Goal: Information Seeking & Learning: Learn about a topic

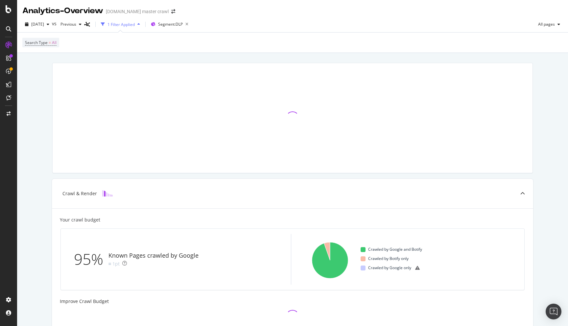
click at [8, 31] on icon at bounding box center [8, 28] width 5 height 5
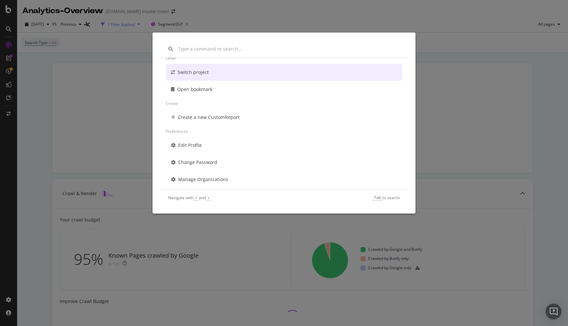
scroll to position [75, 0]
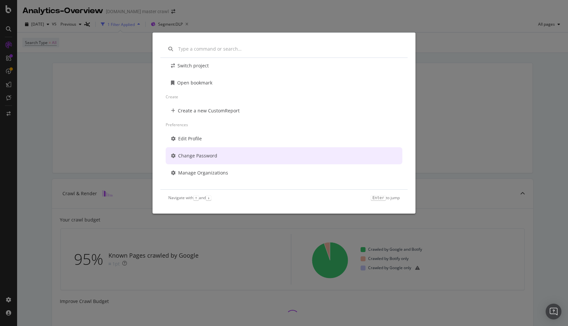
click at [46, 92] on div "Other Switch project Open bookmark Create Create a new CustomReport Preferences…" at bounding box center [284, 163] width 568 height 326
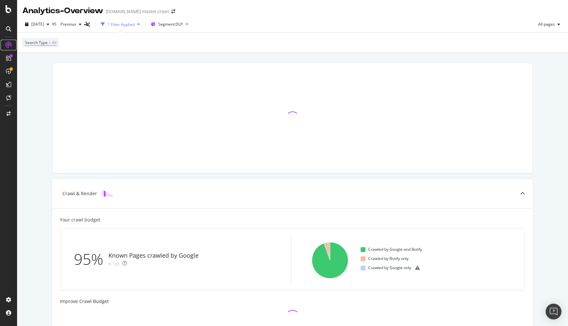
click at [8, 42] on icon at bounding box center [8, 45] width 7 height 7
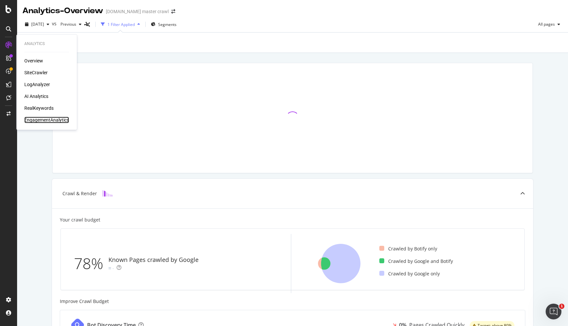
click at [33, 122] on div "EngagementAnalytics" at bounding box center [46, 120] width 45 height 7
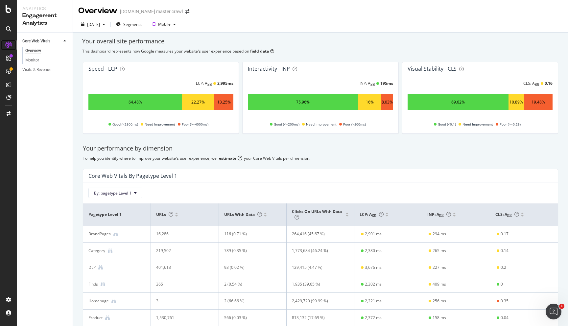
click at [9, 45] on icon at bounding box center [8, 45] width 7 height 7
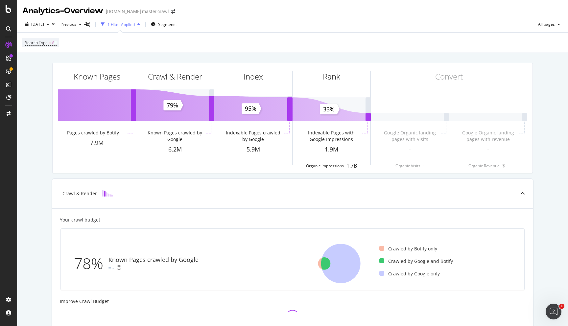
click at [9, 26] on icon at bounding box center [8, 28] width 5 height 5
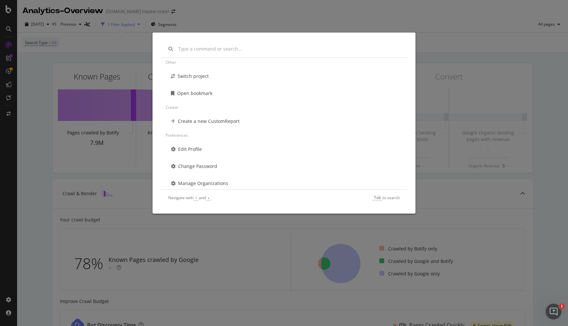
scroll to position [72, 0]
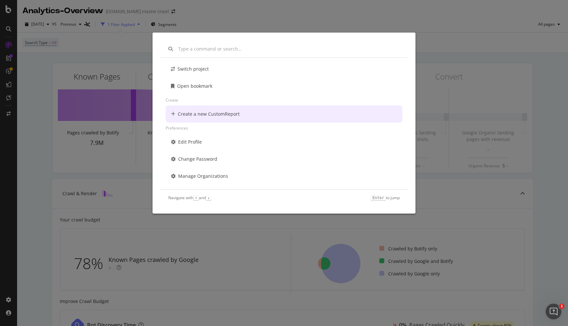
click at [17, 84] on div "Go to... Other Switch project Open bookmark Create Create a new CustomReport Pr…" at bounding box center [284, 163] width 568 height 326
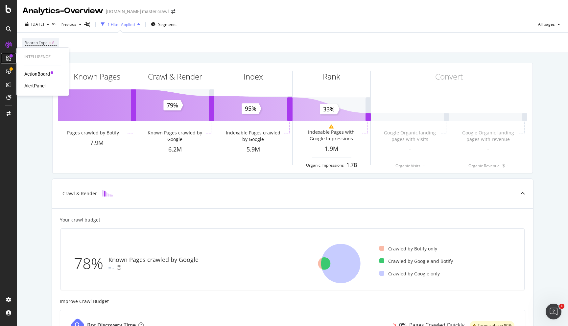
click at [7, 60] on icon at bounding box center [8, 58] width 5 height 5
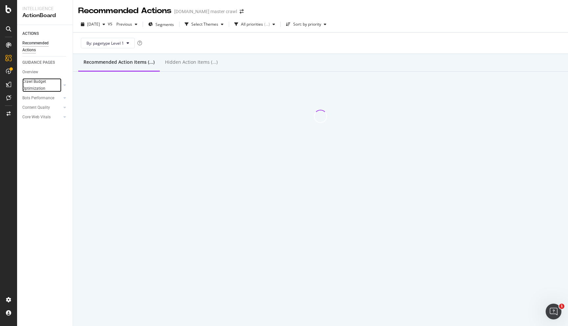
click at [60, 84] on div at bounding box center [59, 85] width 5 height 7
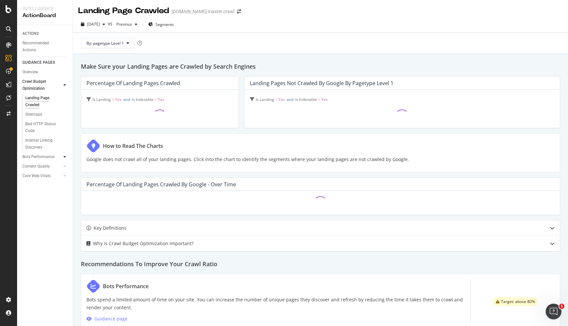
click at [67, 157] on div at bounding box center [64, 156] width 7 height 7
click at [66, 159] on div at bounding box center [64, 159] width 7 height 7
click at [10, 84] on icon at bounding box center [8, 84] width 5 height 5
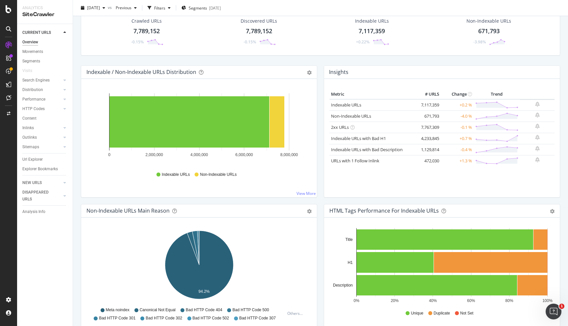
scroll to position [43, 0]
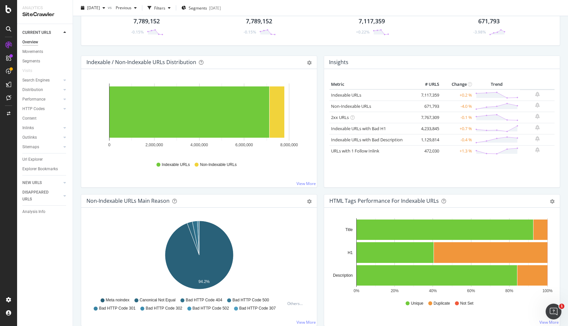
click at [9, 30] on icon at bounding box center [8, 28] width 5 height 5
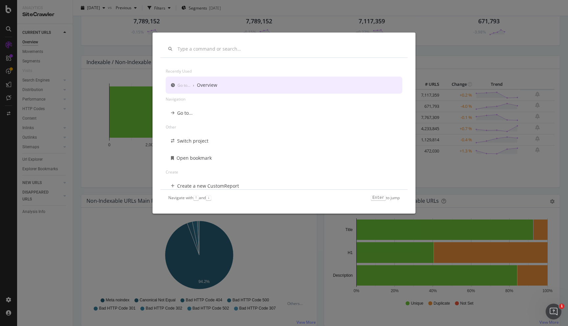
click at [9, 30] on div "Recently used Go to... › Overview Navigation Go to... Other Switch project Open…" at bounding box center [284, 163] width 568 height 326
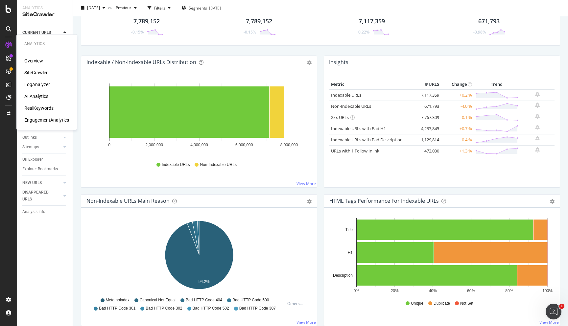
click at [8, 44] on icon at bounding box center [8, 45] width 7 height 7
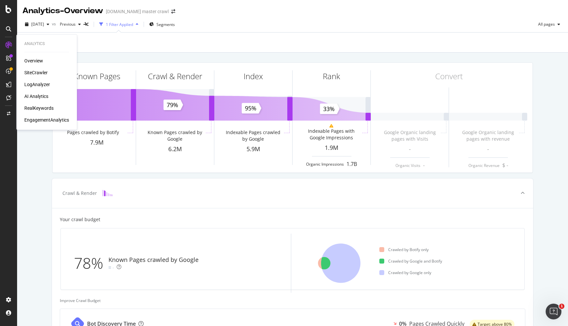
click at [34, 107] on div "RealKeywords" at bounding box center [38, 108] width 29 height 7
